Goal: Information Seeking & Learning: Learn about a topic

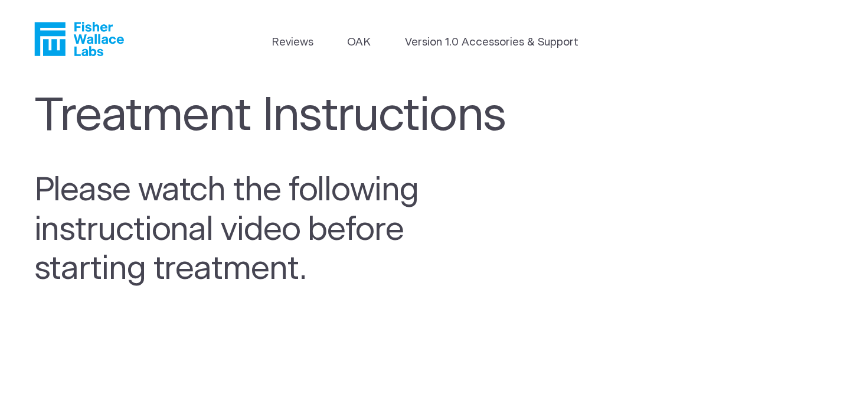
click at [83, 47] on icon "Fisher Wallace" at bounding box center [79, 39] width 90 height 34
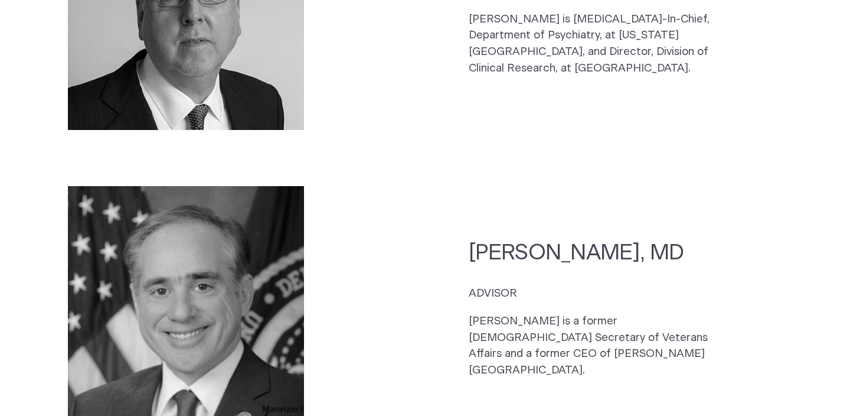
scroll to position [1762, 0]
